Goal: Find specific page/section: Find specific page/section

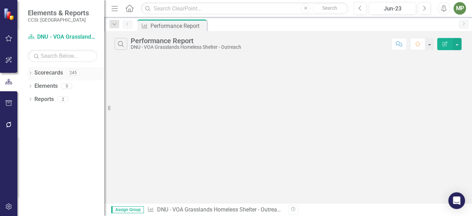
click at [31, 74] on icon "Dropdown" at bounding box center [30, 74] width 5 height 4
click at [35, 87] on icon "Dropdown" at bounding box center [33, 85] width 5 height 4
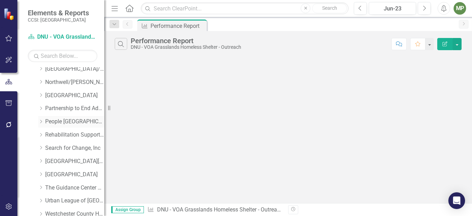
scroll to position [348, 0]
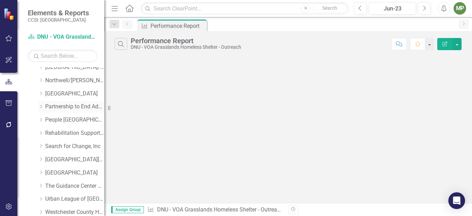
click at [65, 102] on div "Dropdown Partnership to End Addiction" at bounding box center [71, 106] width 66 height 11
click at [72, 105] on link "Partnership to End Addiction" at bounding box center [74, 107] width 59 height 8
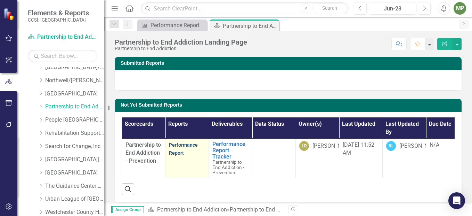
click at [189, 143] on link "Performance Report" at bounding box center [183, 149] width 29 height 14
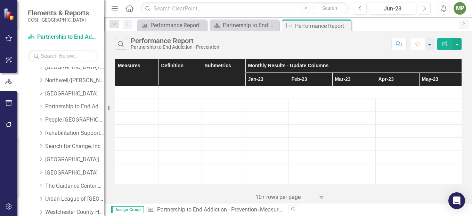
click at [429, 5] on button "Next" at bounding box center [424, 8] width 13 height 13
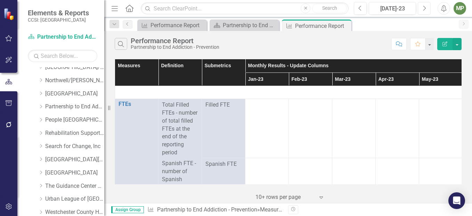
click at [429, 5] on button "Next" at bounding box center [424, 8] width 13 height 13
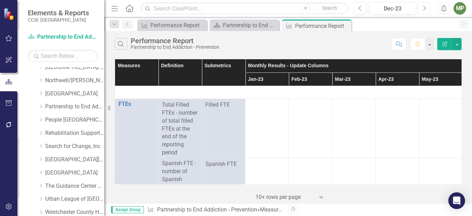
click at [429, 5] on button "Next" at bounding box center [424, 8] width 13 height 13
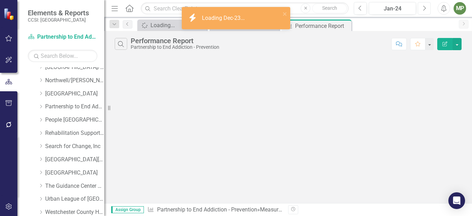
click at [429, 5] on button "Next" at bounding box center [424, 8] width 13 height 13
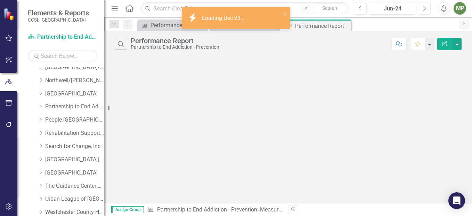
click at [429, 5] on button "Next" at bounding box center [424, 8] width 13 height 13
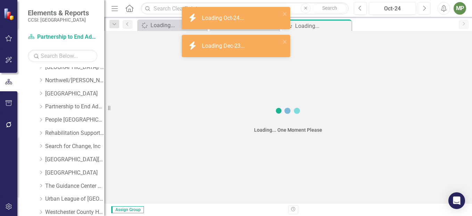
click at [429, 5] on button "Next" at bounding box center [424, 8] width 13 height 13
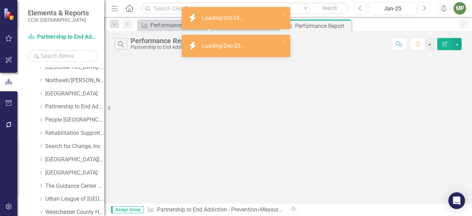
click at [429, 5] on button "Next" at bounding box center [424, 8] width 13 height 13
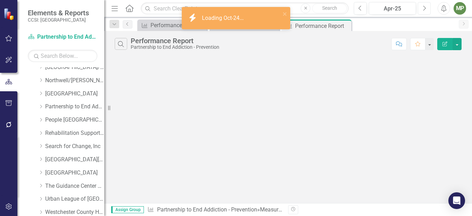
click at [429, 5] on button "Next" at bounding box center [424, 8] width 13 height 13
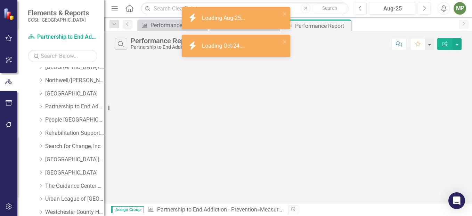
click at [362, 10] on icon "Previous" at bounding box center [360, 8] width 4 height 6
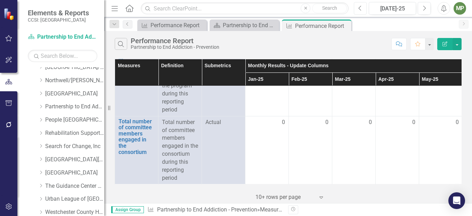
scroll to position [839, 0]
